Goal: Task Accomplishment & Management: Use online tool/utility

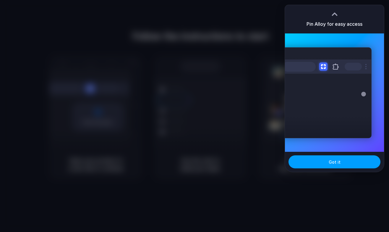
click at [335, 163] on span "Got it" at bounding box center [335, 162] width 12 height 6
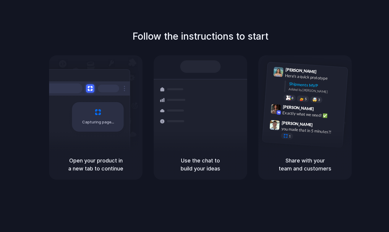
click at [265, 41] on div "Follow the instructions to start Capturing page Open your product in a new tab …" at bounding box center [200, 104] width 389 height 150
click at [195, 116] on div at bounding box center [195, 116] width 0 height 0
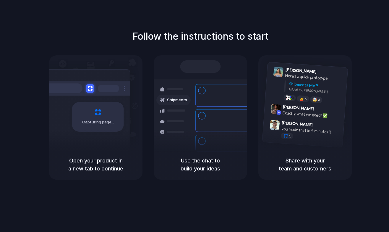
click at [89, 130] on div "Capturing page" at bounding box center [98, 117] width 52 height 30
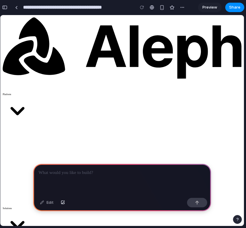
click at [165, 187] on div at bounding box center [122, 180] width 178 height 32
paste div
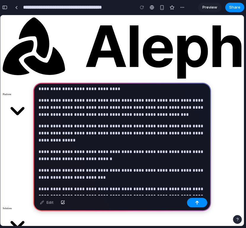
scroll to position [4, 0]
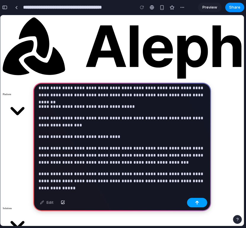
click at [188, 203] on button "button" at bounding box center [197, 202] width 20 height 9
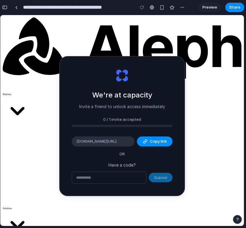
type input "**********"
click at [147, 142] on button "Copy link" at bounding box center [155, 142] width 36 height 10
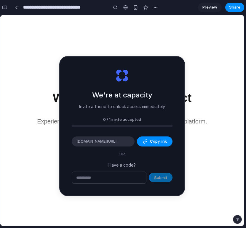
click at [123, 181] on input "text" at bounding box center [109, 178] width 74 height 12
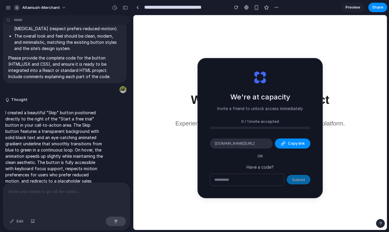
scroll to position [196, 0]
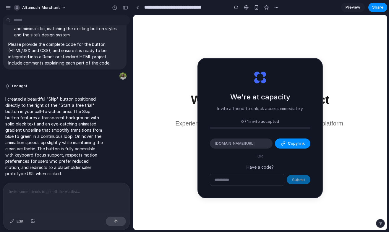
click at [233, 132] on div "We're at capacity Invite a friend to unlock access immediately 0 / 1 invite acc…" at bounding box center [260, 128] width 124 height 139
click at [233, 109] on p "Invite a friend to unlock access immediately" at bounding box center [260, 108] width 86 height 6
click at [220, 92] on div "We're at capacity Invite a friend to unlock access immediately" at bounding box center [260, 102] width 86 height 20
click at [352, 7] on span "Preview" at bounding box center [353, 7] width 15 height 6
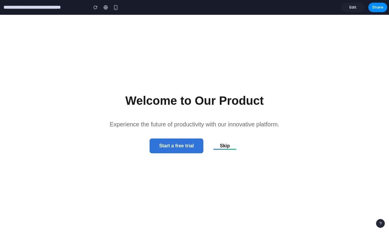
click at [354, 6] on span "Edit" at bounding box center [353, 7] width 7 height 6
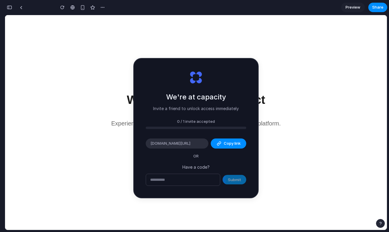
scroll to position [662, 0]
click at [354, 6] on span "Preview" at bounding box center [353, 7] width 15 height 6
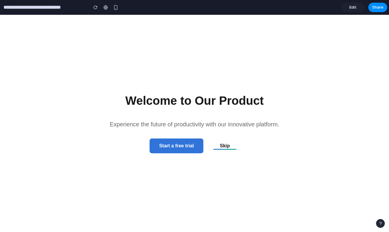
click at [353, 6] on span "Edit" at bounding box center [353, 7] width 7 height 6
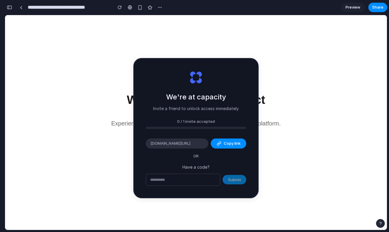
scroll to position [662, 0]
click at [352, 8] on span "Preview" at bounding box center [353, 7] width 15 height 6
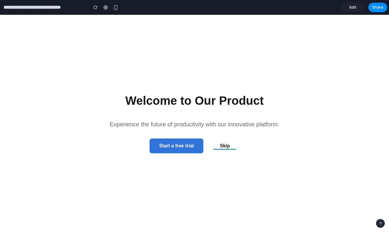
click at [352, 8] on span "Edit" at bounding box center [353, 7] width 7 height 6
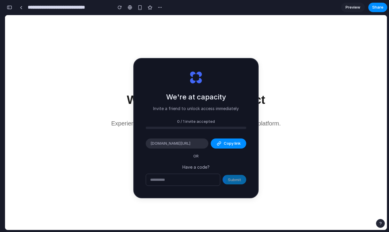
scroll to position [662, 0]
click at [352, 8] on span "Preview" at bounding box center [353, 7] width 15 height 6
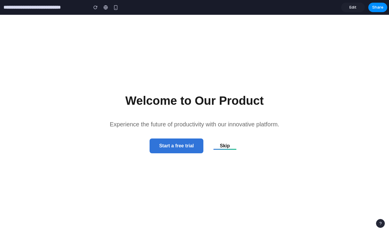
click at [352, 8] on span "Edit" at bounding box center [353, 7] width 7 height 6
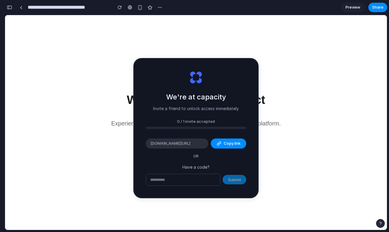
scroll to position [662, 0]
click at [352, 8] on span "Preview" at bounding box center [353, 7] width 15 height 6
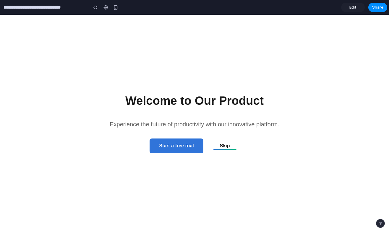
click at [352, 8] on span "Edit" at bounding box center [353, 7] width 7 height 6
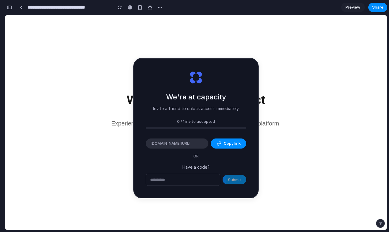
scroll to position [662, 0]
click at [352, 8] on span "Preview" at bounding box center [353, 7] width 15 height 6
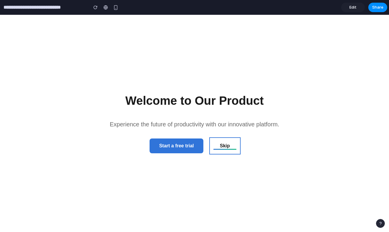
click at [217, 145] on button "Skip" at bounding box center [225, 145] width 29 height 15
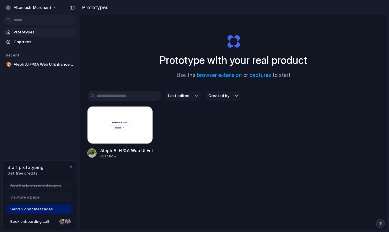
click at [38, 210] on span "Send 3 chat messages" at bounding box center [31, 209] width 43 height 6
click at [28, 209] on span "Send 3 chat messages" at bounding box center [31, 209] width 43 height 6
click at [30, 209] on span "Send 3 chat messages" at bounding box center [31, 209] width 43 height 6
click at [223, 93] on button "Created by" at bounding box center [223, 96] width 37 height 10
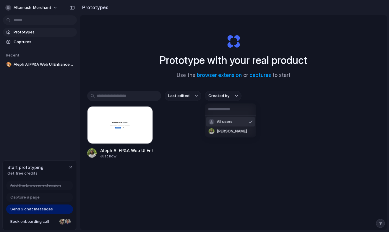
click at [221, 96] on div "All users [PERSON_NAME]" at bounding box center [194, 116] width 389 height 232
click at [194, 96] on button "Last edited" at bounding box center [183, 96] width 37 height 10
click at [176, 88] on div "Last edited Last created Alphabetical" at bounding box center [194, 116] width 389 height 232
click at [26, 209] on span "Send 3 chat messages" at bounding box center [31, 209] width 43 height 6
